Goal: Task Accomplishment & Management: Manage account settings

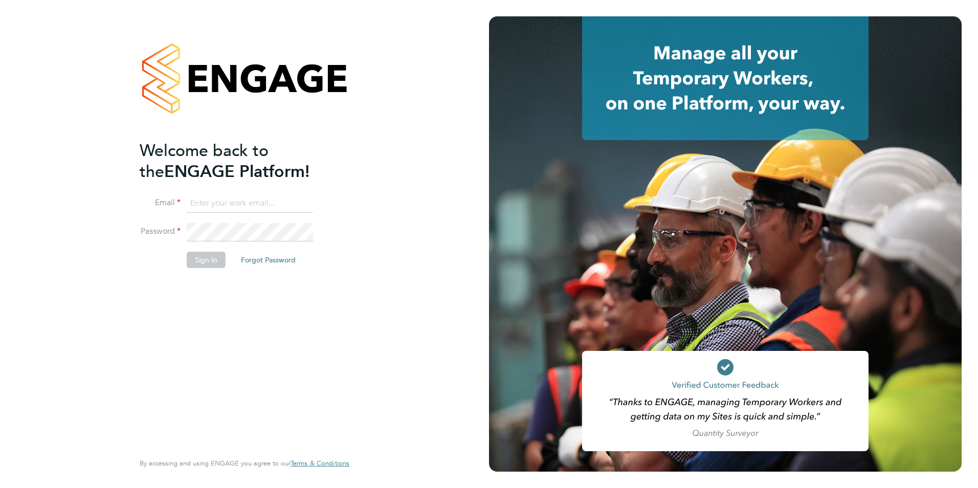
click at [235, 207] on input at bounding box center [250, 203] width 126 height 18
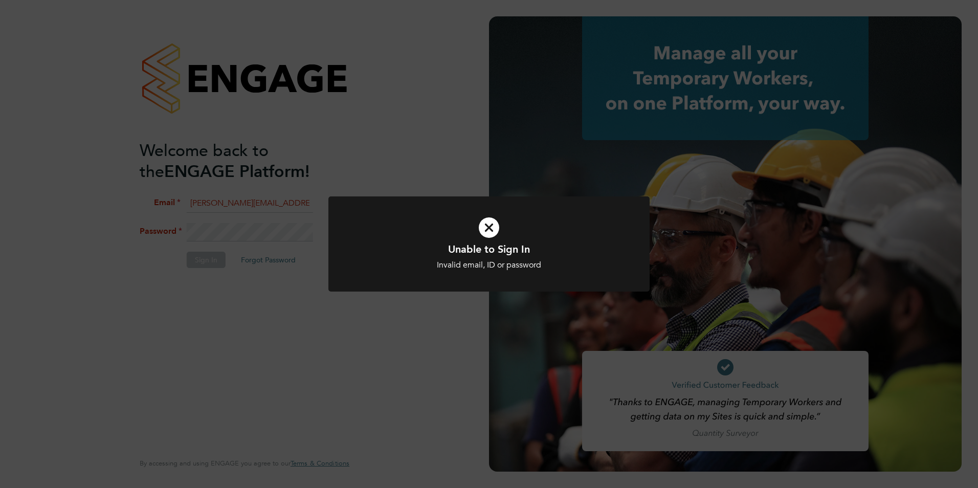
click at [334, 322] on div "Unable to Sign In Invalid email, ID or password Cancel Okay" at bounding box center [489, 244] width 978 height 488
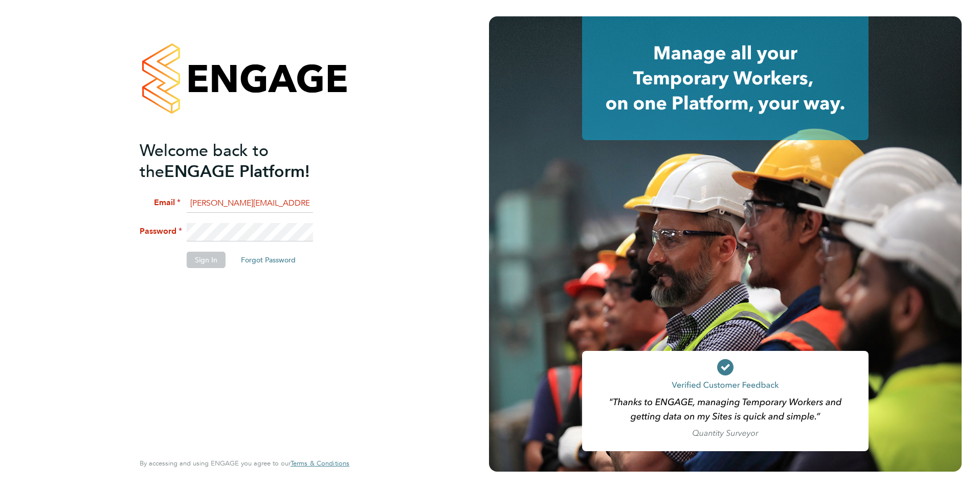
drag, startPoint x: 208, startPoint y: 203, endPoint x: 158, endPoint y: 203, distance: 50.2
click at [158, 203] on li "Email [PERSON_NAME][EMAIL_ADDRESS][DOMAIN_NAME]" at bounding box center [240, 208] width 200 height 29
type input "[EMAIL_ADDRESS][DOMAIN_NAME]"
click at [204, 263] on button "Sign In" at bounding box center [206, 260] width 39 height 16
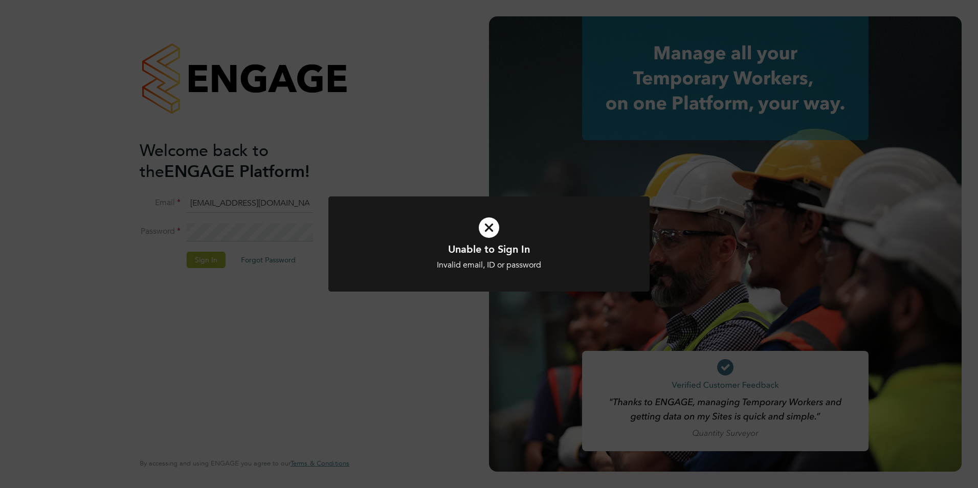
click at [317, 195] on div "Unable to Sign In Invalid email, ID or password Cancel Okay" at bounding box center [489, 244] width 978 height 488
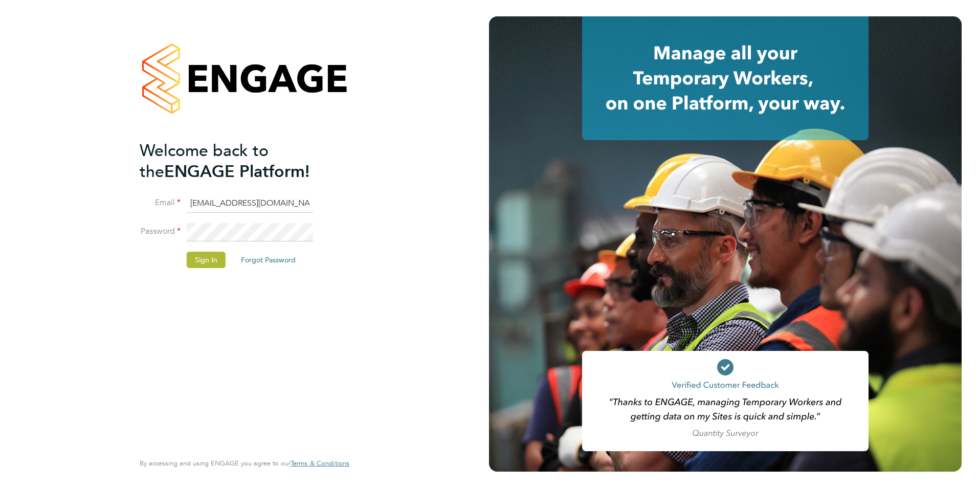
click at [159, 235] on li "Password" at bounding box center [240, 237] width 200 height 29
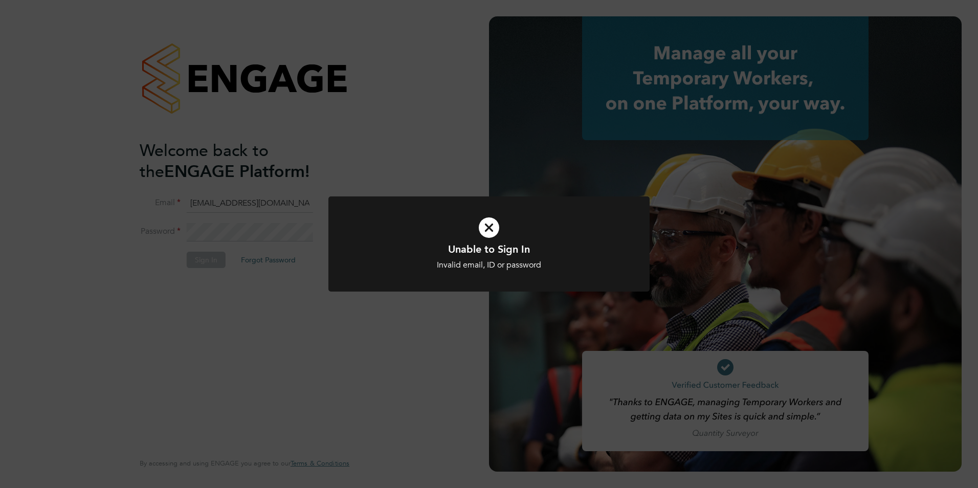
drag, startPoint x: 426, startPoint y: 338, endPoint x: 409, endPoint y: 324, distance: 21.4
click at [426, 338] on div "Unable to Sign In Invalid email, ID or password Cancel Okay" at bounding box center [489, 244] width 978 height 488
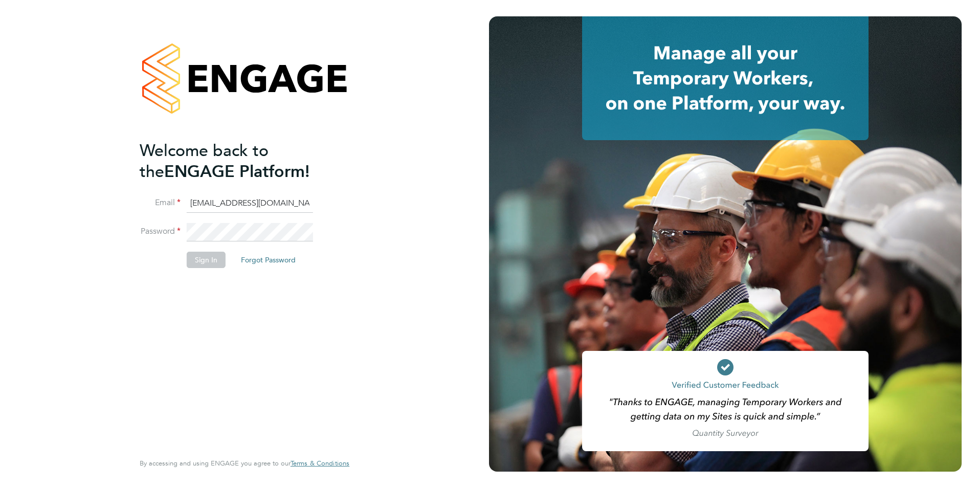
click at [137, 227] on div "Welcome back to the ENGAGE Platform! Email [EMAIL_ADDRESS][DOMAIN_NAME] Passwor…" at bounding box center [244, 244] width 251 height 488
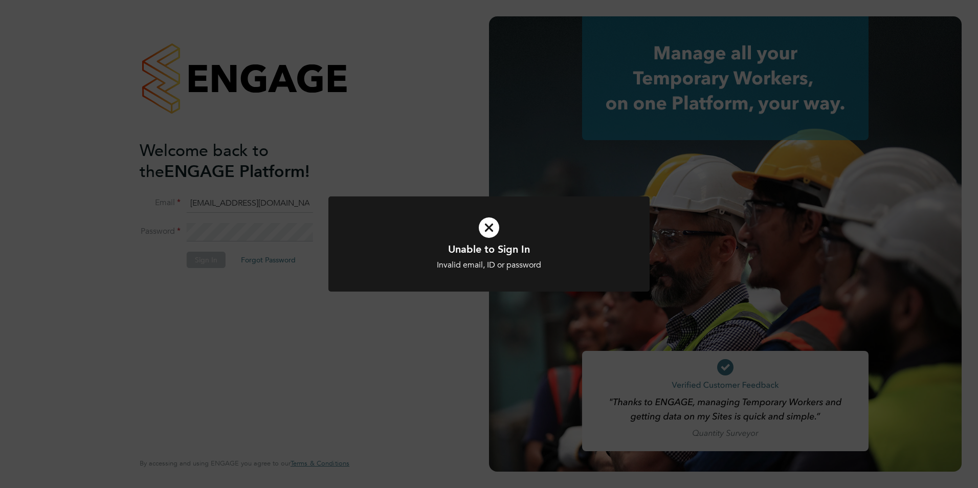
click at [156, 229] on div "Unable to Sign In Invalid email, ID or password Cancel Okay" at bounding box center [489, 244] width 978 height 488
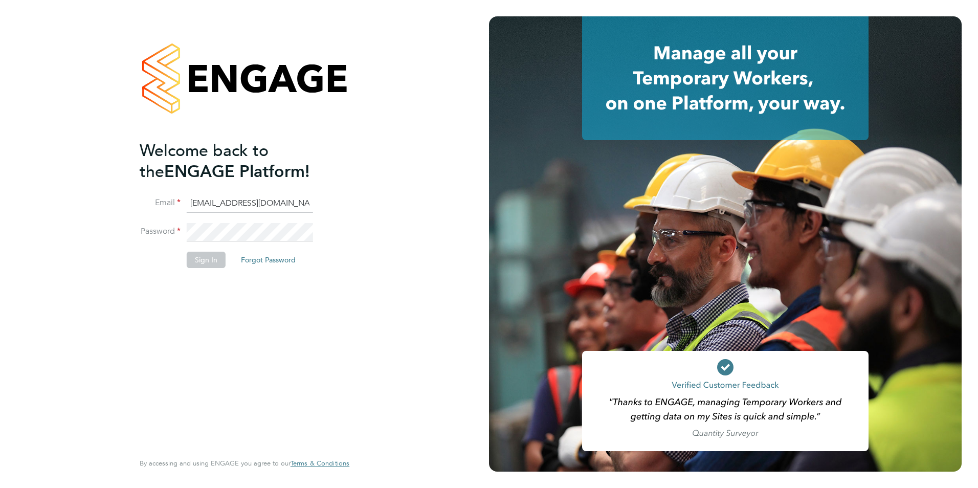
click at [140, 232] on li "Password" at bounding box center [240, 237] width 200 height 29
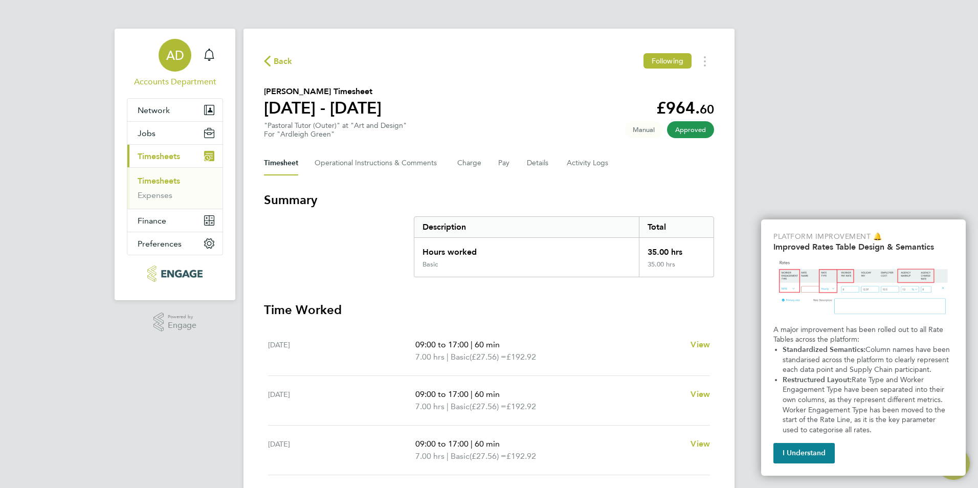
click at [173, 55] on span "AD" at bounding box center [175, 55] width 18 height 13
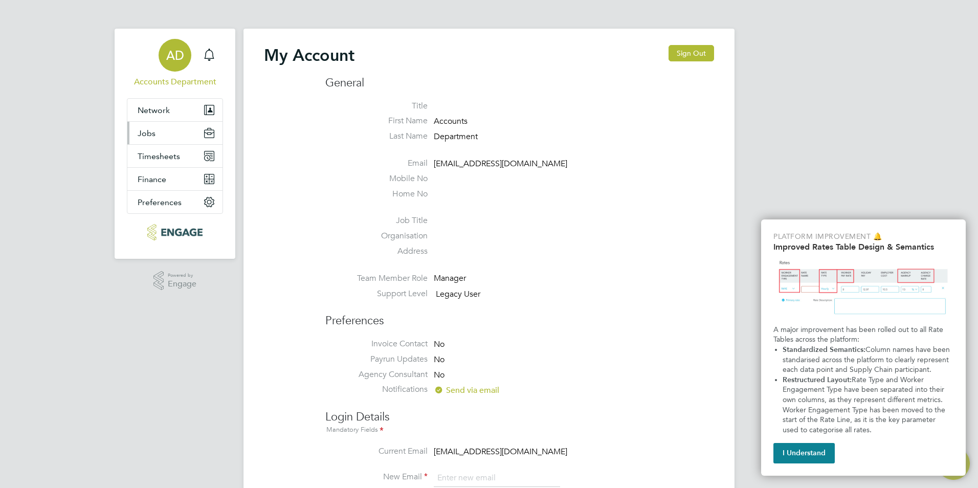
click at [178, 130] on button "Jobs" at bounding box center [174, 133] width 95 height 23
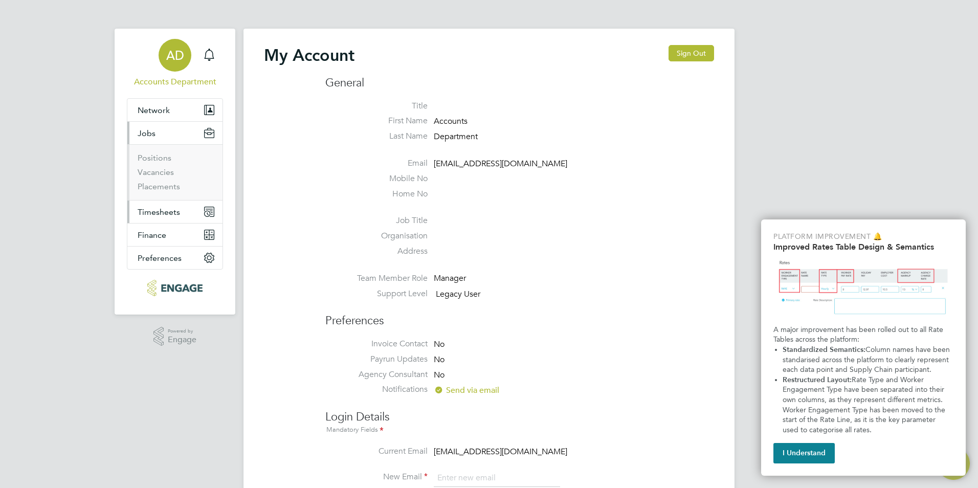
click at [169, 210] on span "Timesheets" at bounding box center [159, 212] width 42 height 10
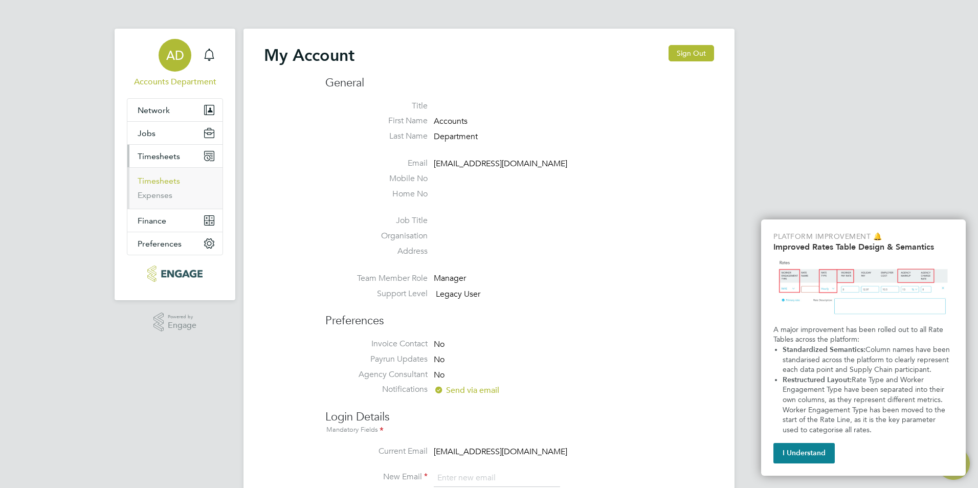
click at [160, 184] on link "Timesheets" at bounding box center [159, 181] width 42 height 10
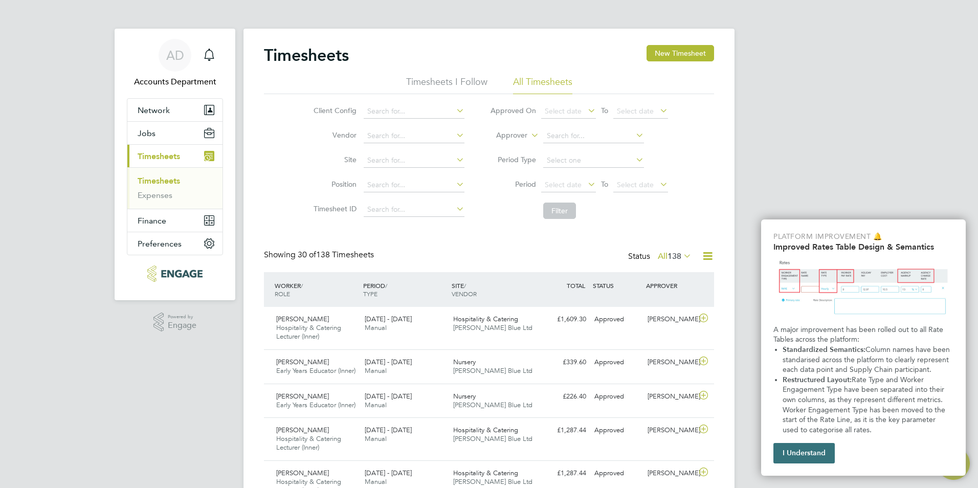
click at [804, 452] on button "I Understand" at bounding box center [804, 453] width 61 height 20
